Goal: Transaction & Acquisition: Download file/media

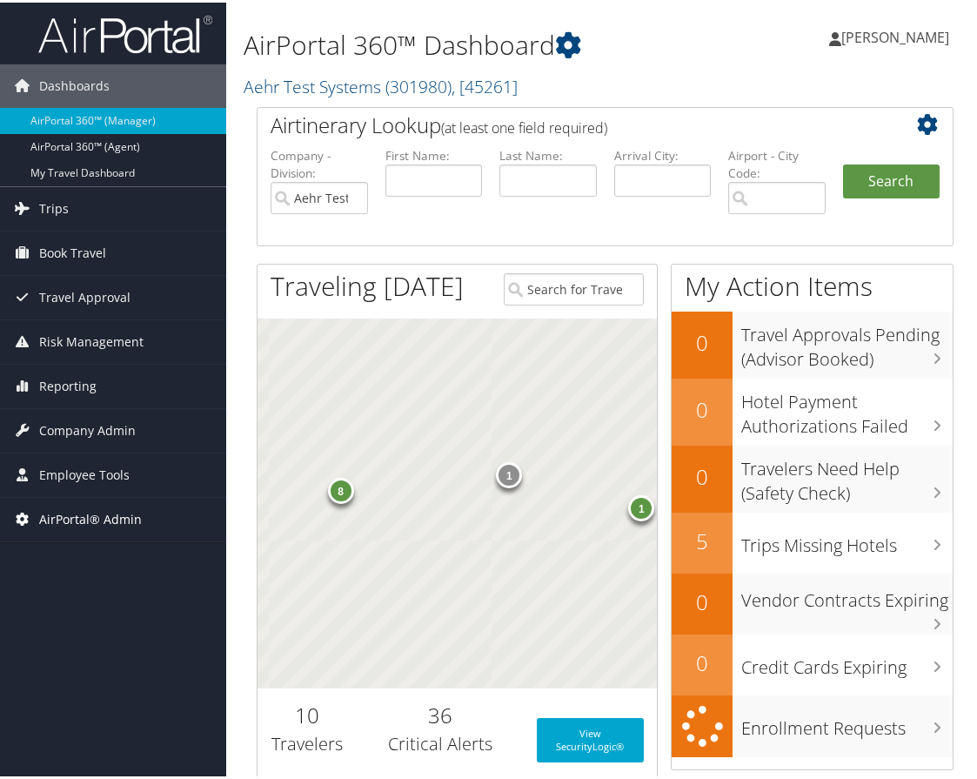
click at [113, 516] on span "AirPortal® Admin" at bounding box center [90, 517] width 103 height 44
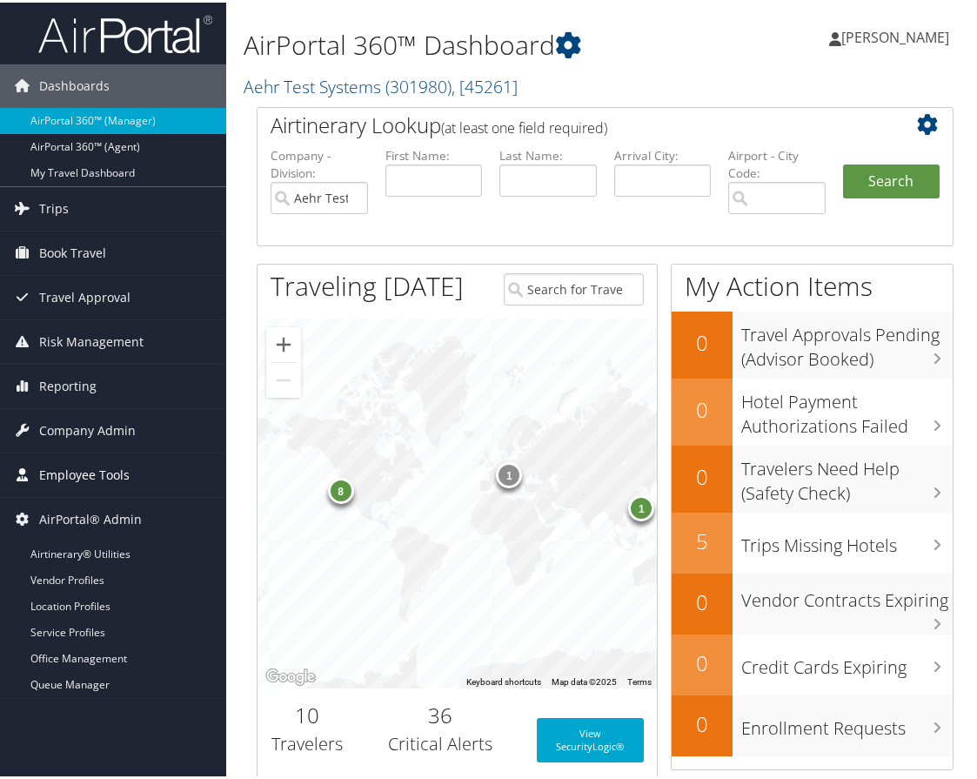
click at [111, 469] on span "Employee Tools" at bounding box center [84, 473] width 91 height 44
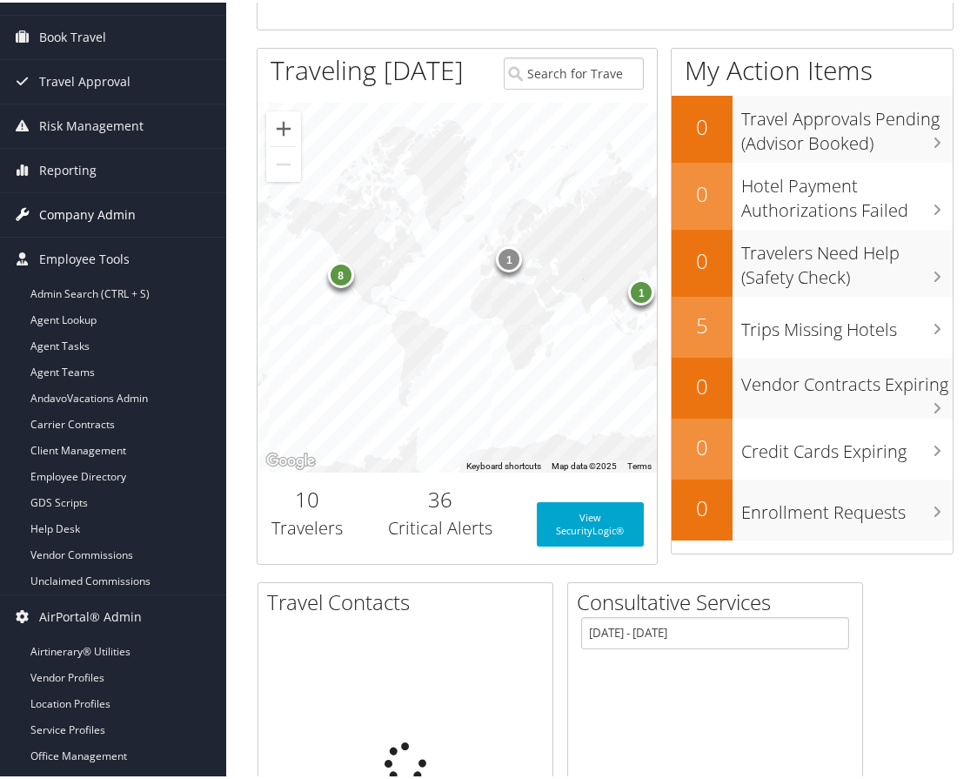
scroll to position [261, 0]
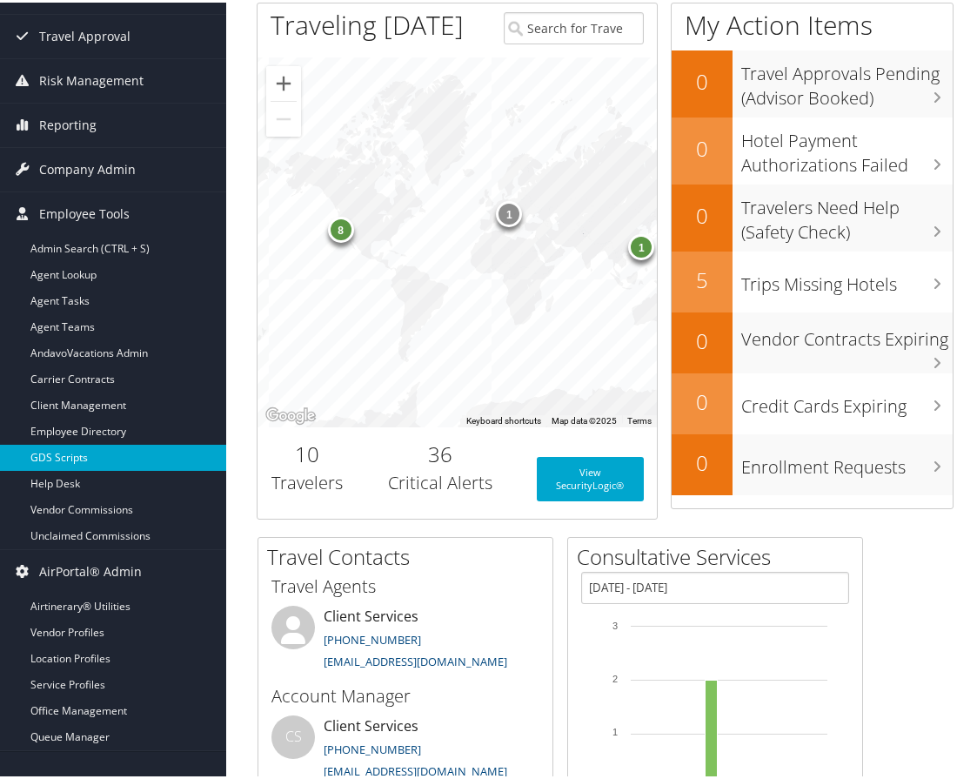
click at [120, 459] on link "GDS Scripts" at bounding box center [113, 455] width 226 height 26
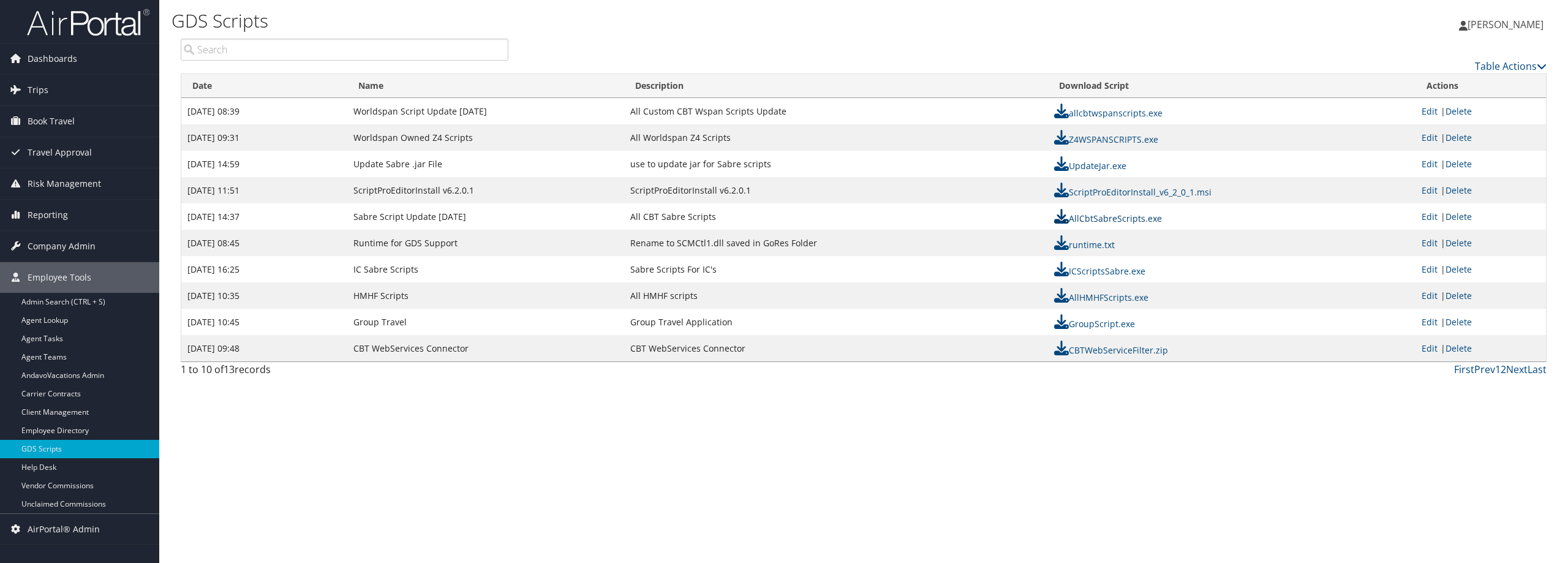
click at [692, 219] on link "AllCbtSabreScripts.exe" at bounding box center [1108, 218] width 108 height 12
